Goal: Information Seeking & Learning: Learn about a topic

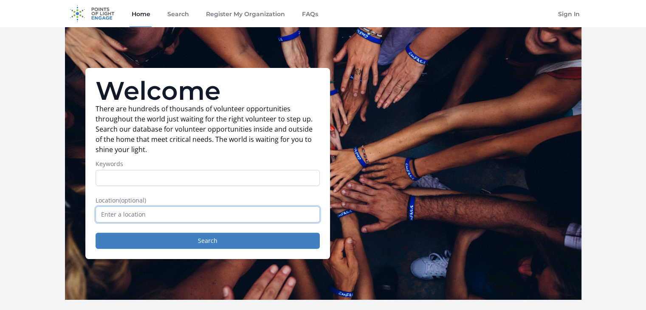
click at [172, 215] on input "text" at bounding box center [208, 214] width 224 height 16
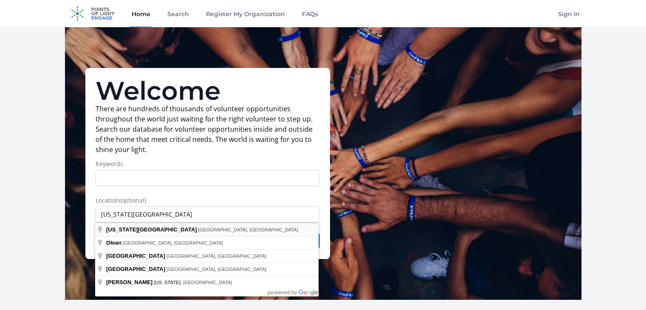
type input "New York City, NY, USA"
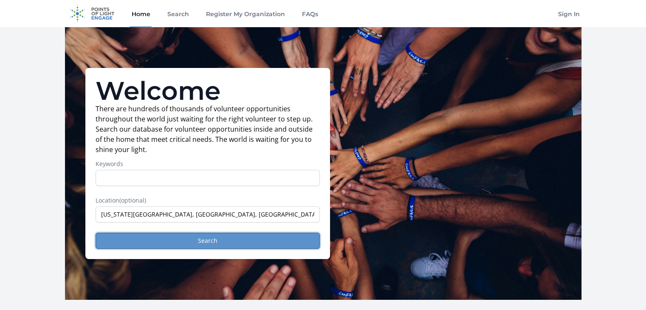
click at [194, 237] on button "Search" at bounding box center [208, 241] width 224 height 16
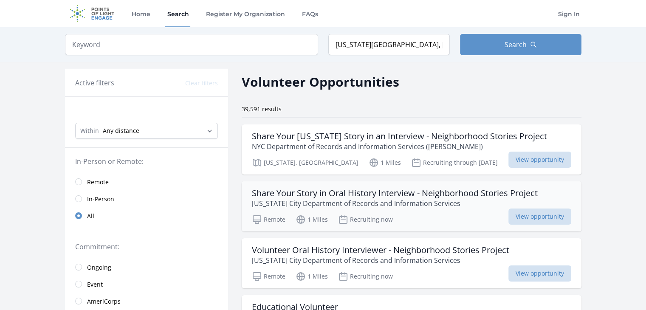
click at [403, 190] on h3 "Share Your Story in Oral History Interview - Neighborhood Stories Project" at bounding box center [395, 193] width 286 height 10
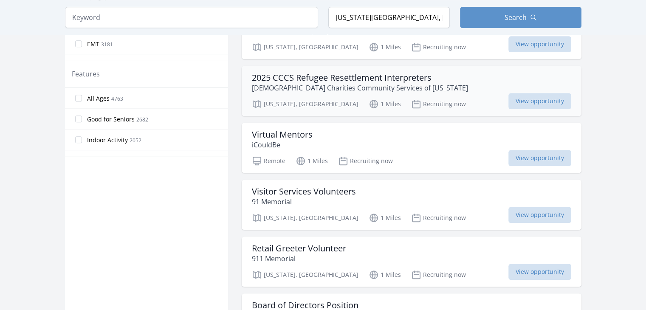
scroll to position [510, 0]
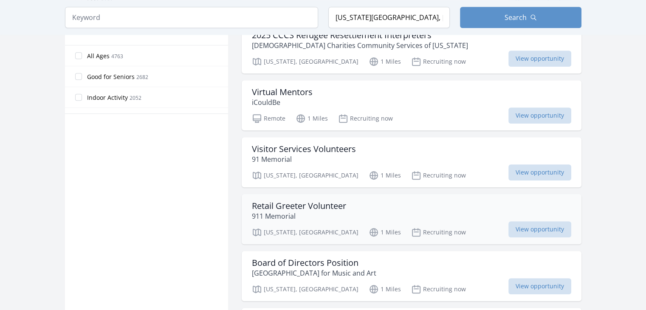
click at [336, 204] on h3 "Retail Greeter Volunteer" at bounding box center [299, 206] width 94 height 10
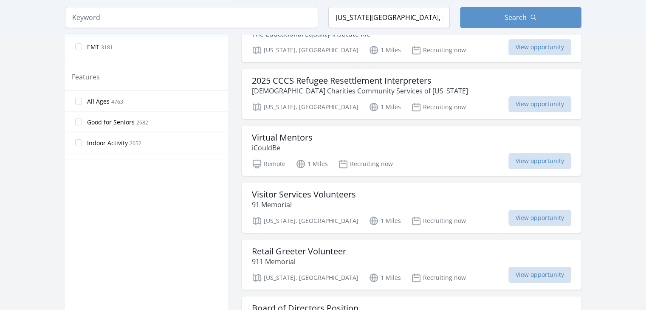
scroll to position [255, 0]
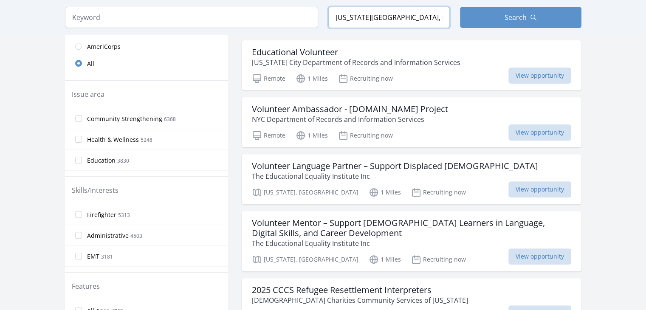
click at [404, 17] on input "New York City, NY, USA" at bounding box center [388, 17] width 121 height 21
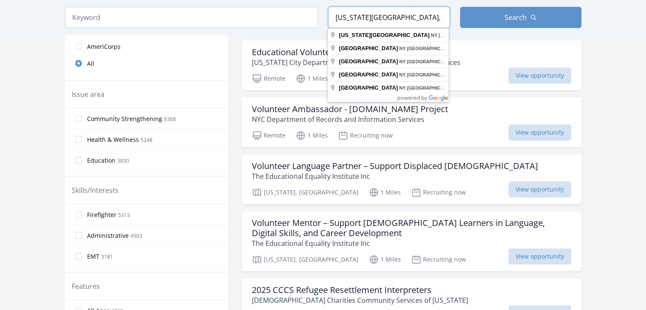
drag, startPoint x: 438, startPoint y: 15, endPoint x: 296, endPoint y: 14, distance: 142.3
click at [296, 14] on form "Keyword Location New York City, NY, USA Search" at bounding box center [323, 17] width 517 height 21
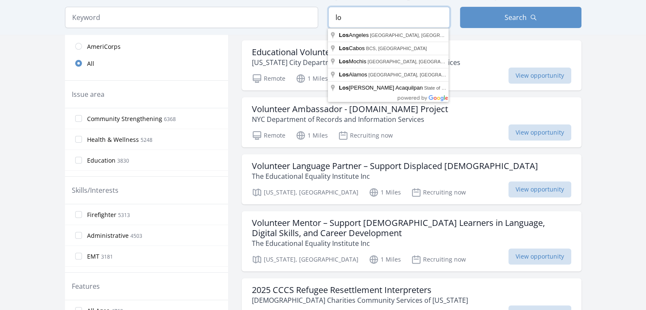
type input "l"
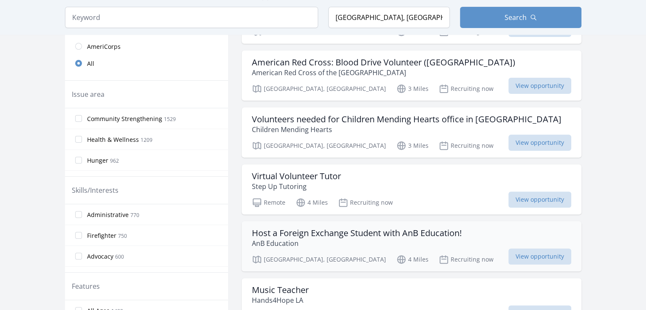
scroll to position [297, 0]
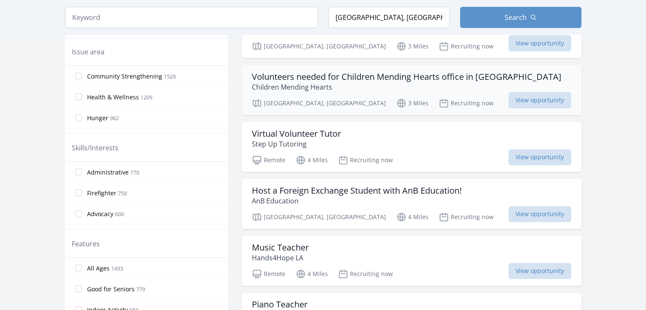
click at [356, 72] on h3 "Volunteers needed for Children Mending Hearts office in Toluca Lake" at bounding box center [407, 77] width 310 height 10
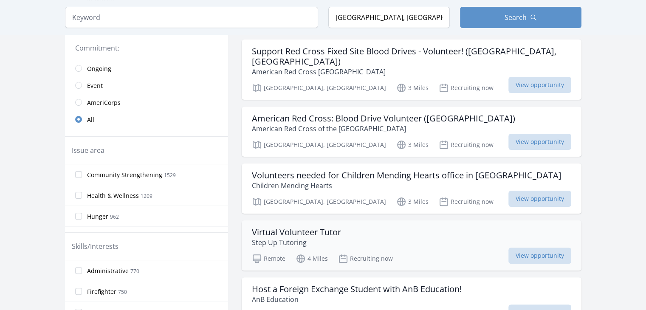
scroll to position [0, 0]
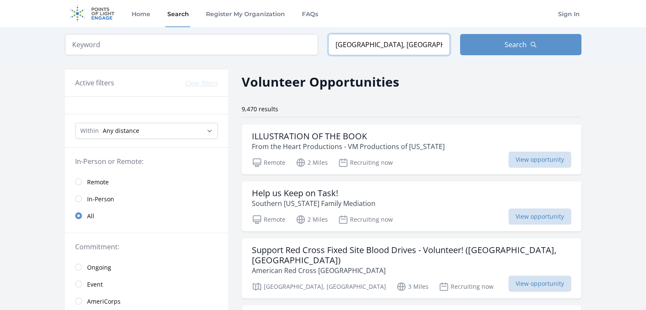
drag, startPoint x: 395, startPoint y: 43, endPoint x: 308, endPoint y: 50, distance: 87.8
click at [308, 50] on form "Keyword Location Burbank, CA, USA Search" at bounding box center [323, 44] width 517 height 21
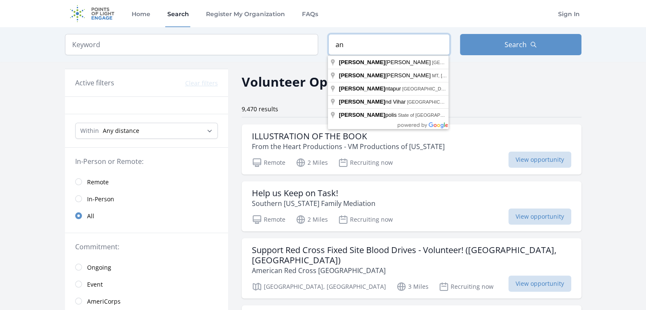
type input "a"
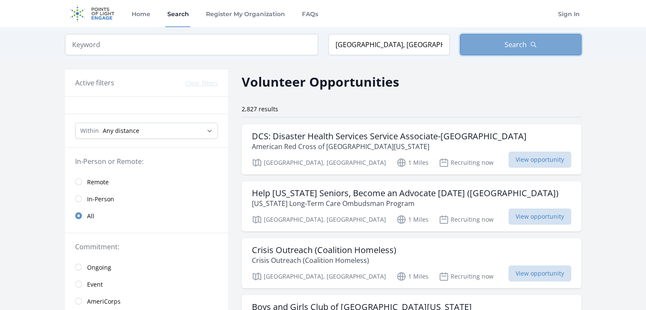
click at [518, 42] on span "Search" at bounding box center [516, 45] width 22 height 10
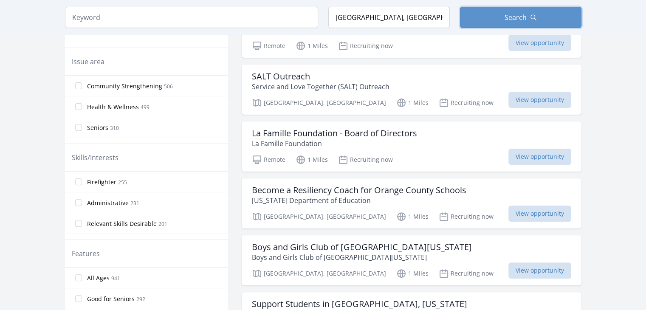
scroll to position [297, 0]
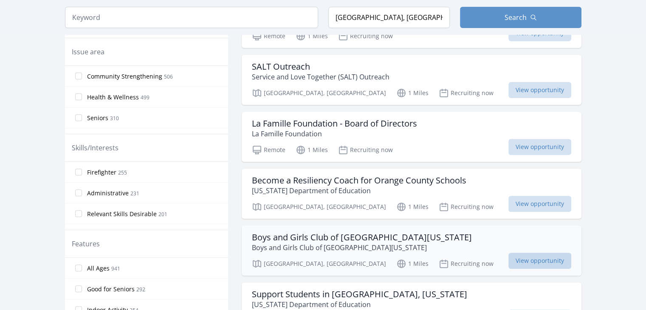
click at [508, 257] on span "View opportunity" at bounding box center [539, 261] width 63 height 16
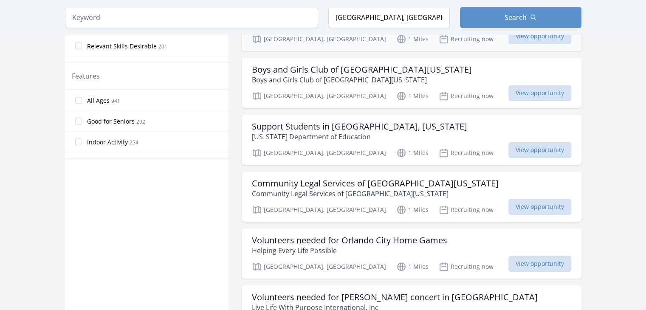
scroll to position [467, 0]
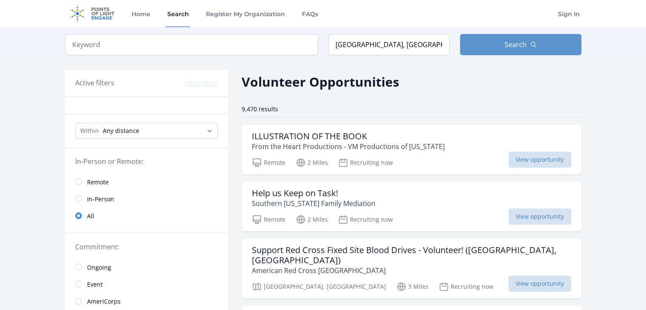
type input "New York City, NY, USA"
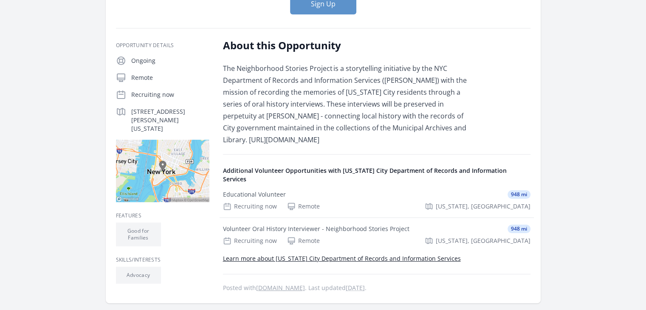
scroll to position [114, 0]
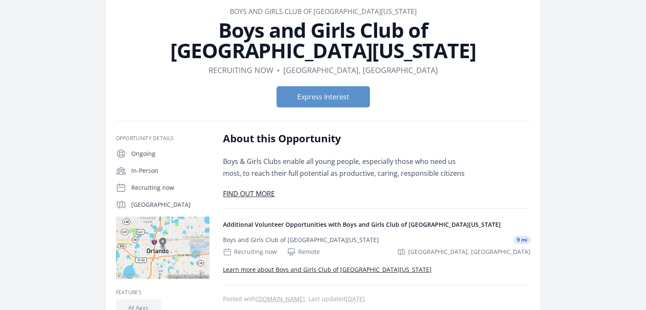
scroll to position [85, 0]
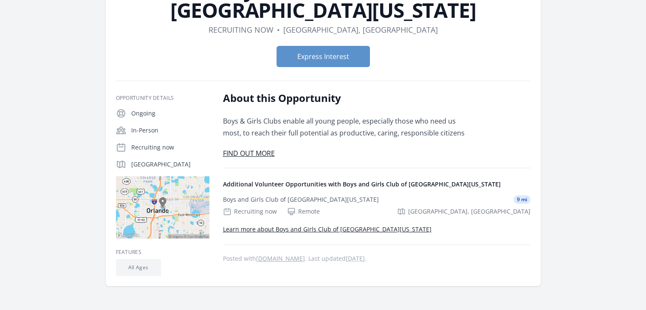
click at [252, 149] on link "FIND OUT MORE" at bounding box center [249, 153] width 52 height 9
